Goal: Information Seeking & Learning: Learn about a topic

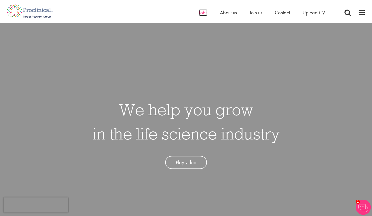
click at [202, 14] on span "Jobs" at bounding box center [203, 12] width 9 height 7
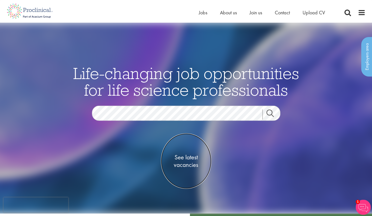
click at [188, 166] on span "See latest vacancies" at bounding box center [186, 161] width 50 height 15
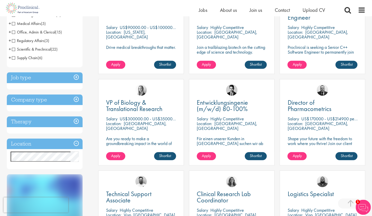
scroll to position [151, 0]
